Goal: Task Accomplishment & Management: Use online tool/utility

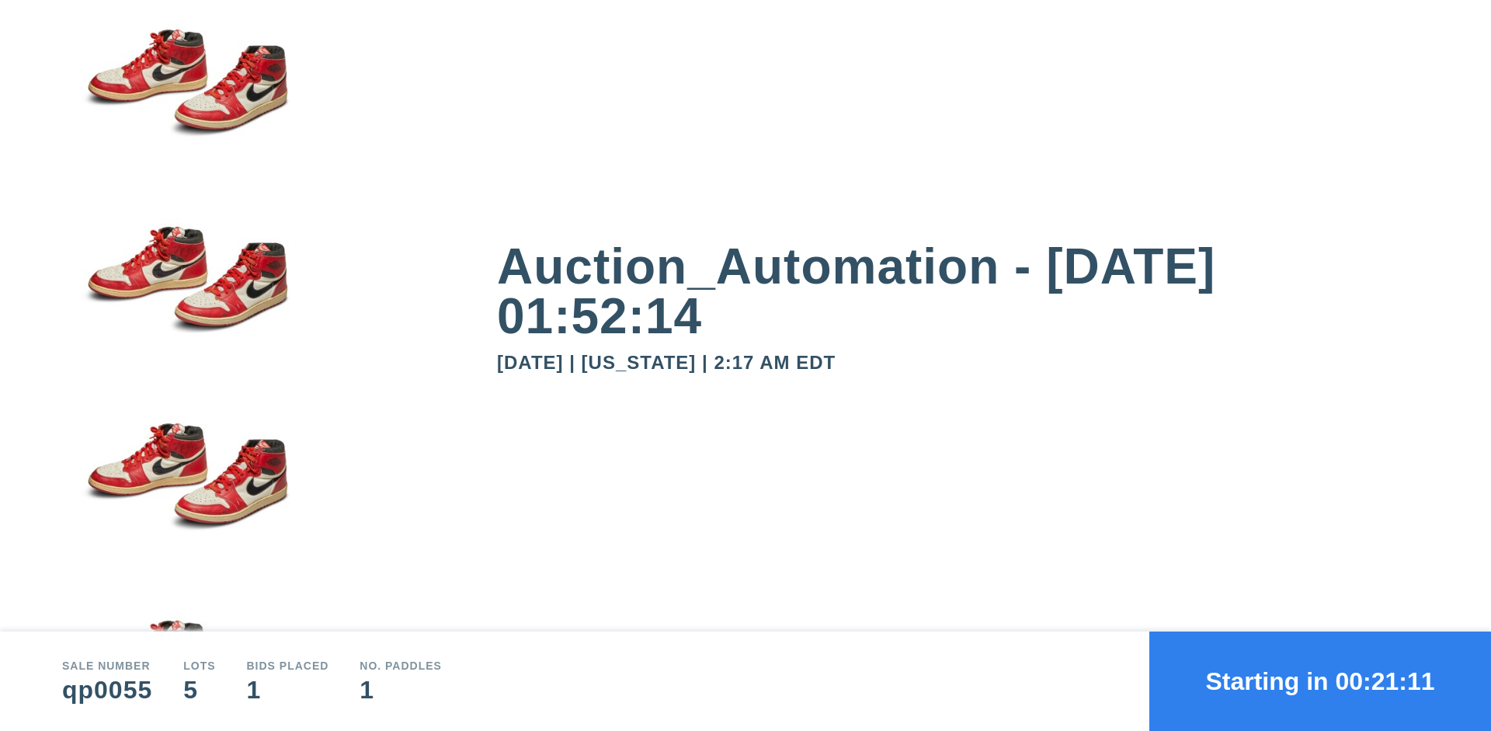
click at [1320, 681] on button "Starting in 00:21:11" at bounding box center [1320, 680] width 342 height 99
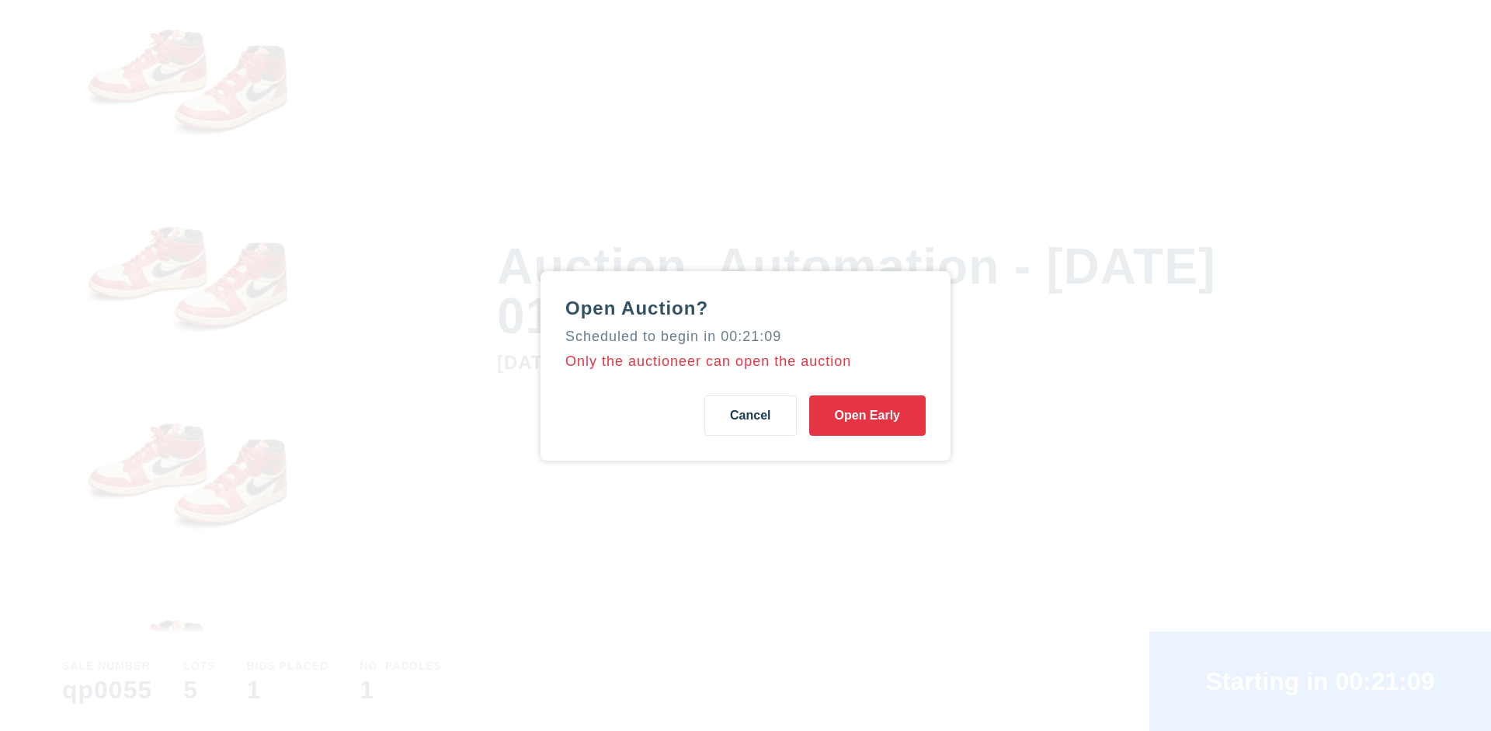
click at [867, 415] on button "Open Early" at bounding box center [867, 415] width 116 height 40
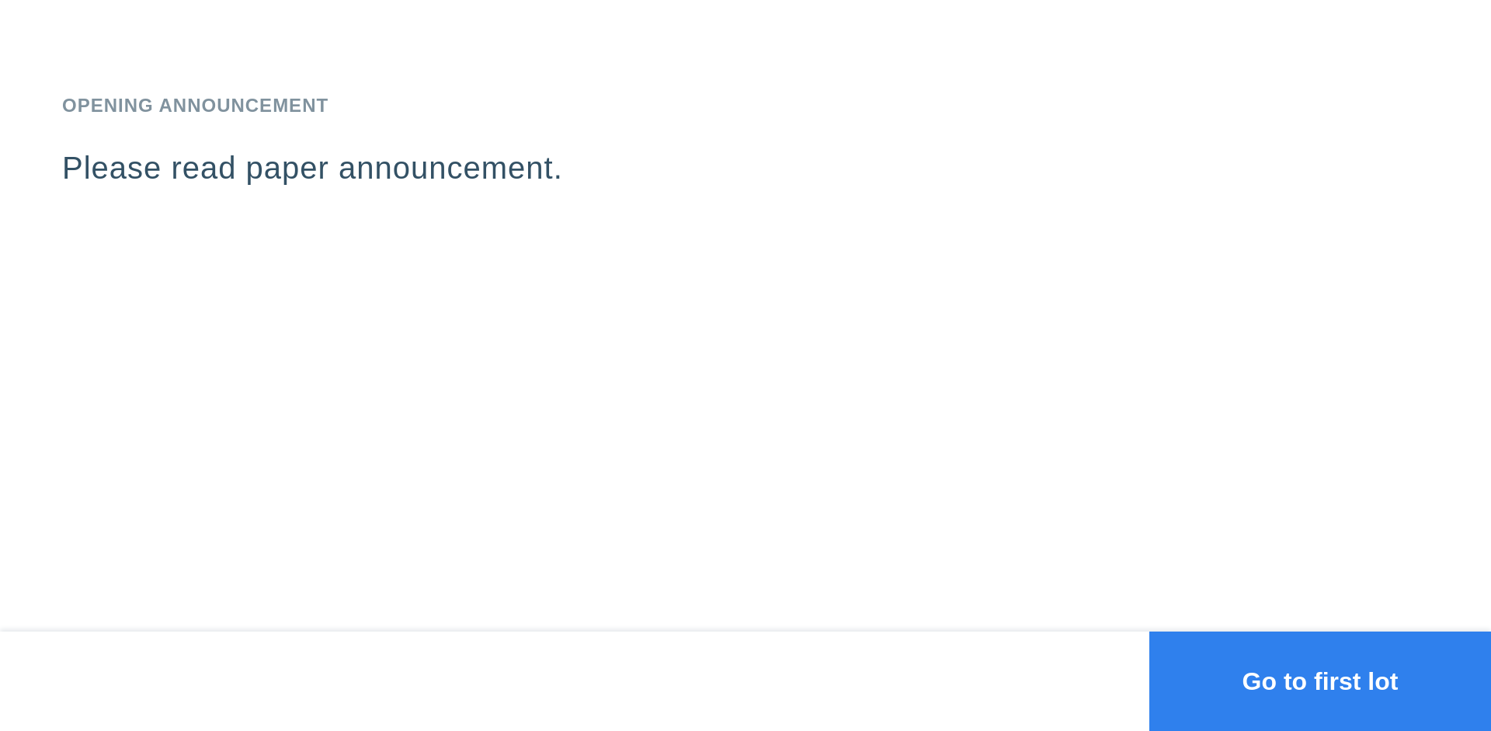
click at [1320, 681] on button "Go to first lot" at bounding box center [1320, 680] width 342 height 99
